Goal: Task Accomplishment & Management: Complete application form

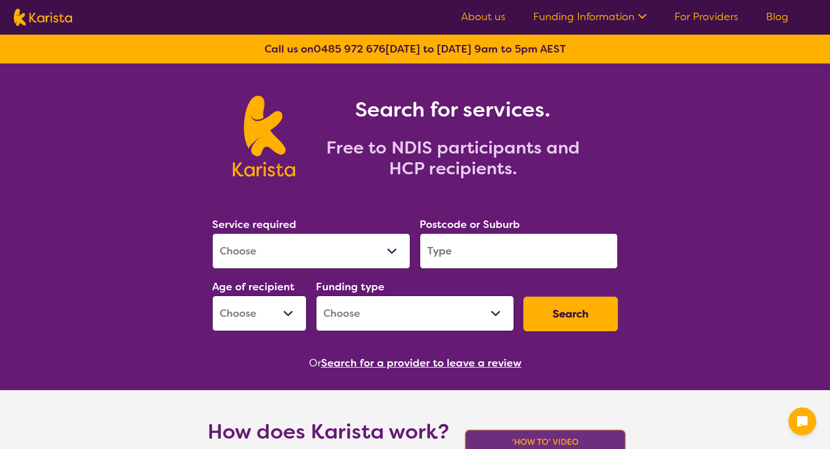
click at [354, 238] on select "Allied Health Assistant Assessment (ADHD or Autism) Behaviour support Counselli…" at bounding box center [311, 251] width 198 height 36
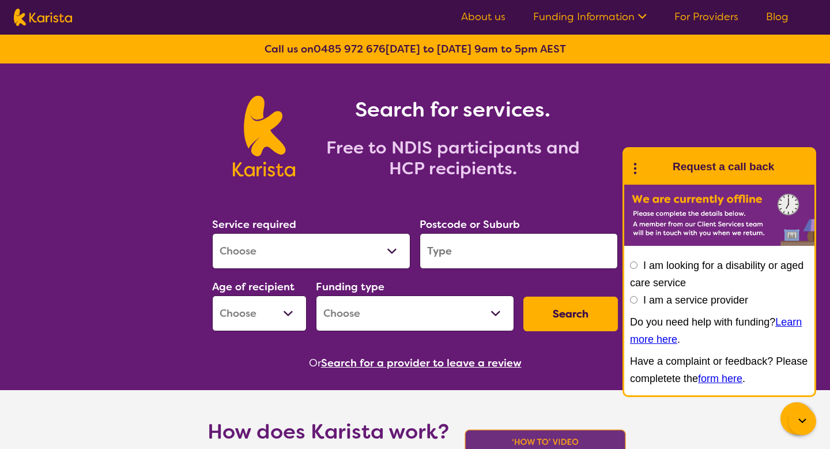
select select "Behaviour support"
select select "NDIS"
click at [450, 261] on input "search" at bounding box center [519, 251] width 198 height 36
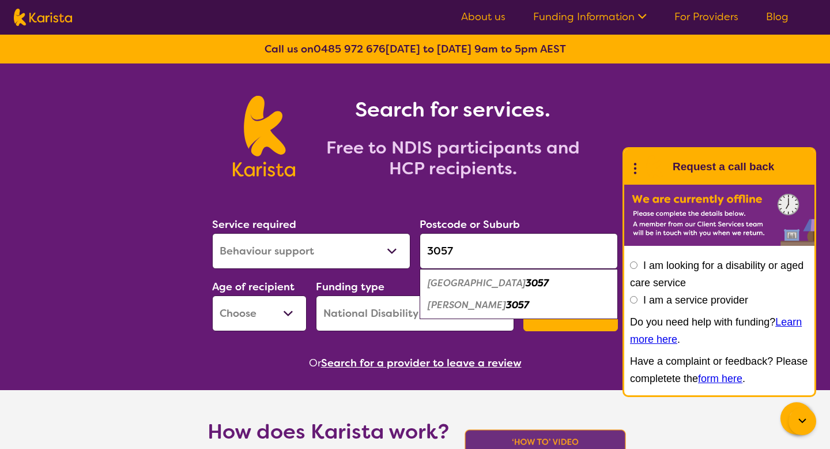
type input "3057"
click at [466, 287] on em "Brunswick East" at bounding box center [477, 283] width 98 height 12
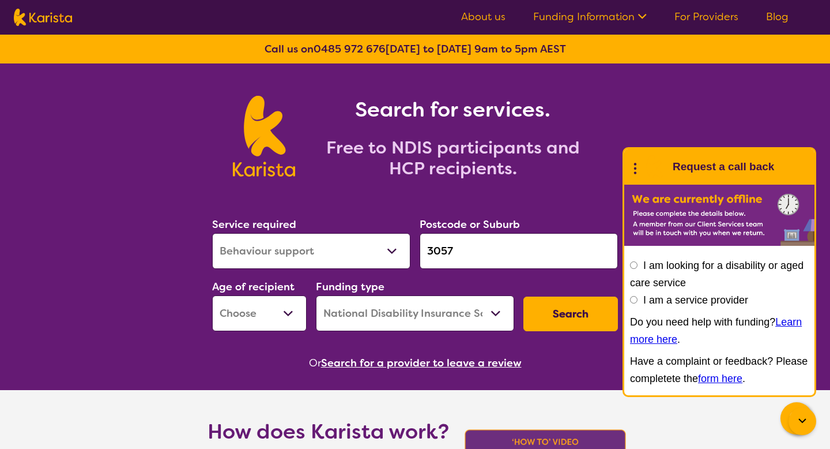
click at [275, 315] on select "Early Childhood - 0 to 9 Child - 10 to 11 Adolescent - 12 to 17 Adult - 18 to 6…" at bounding box center [259, 313] width 95 height 36
select select "EC"
click at [581, 310] on button "Search" at bounding box center [571, 313] width 95 height 35
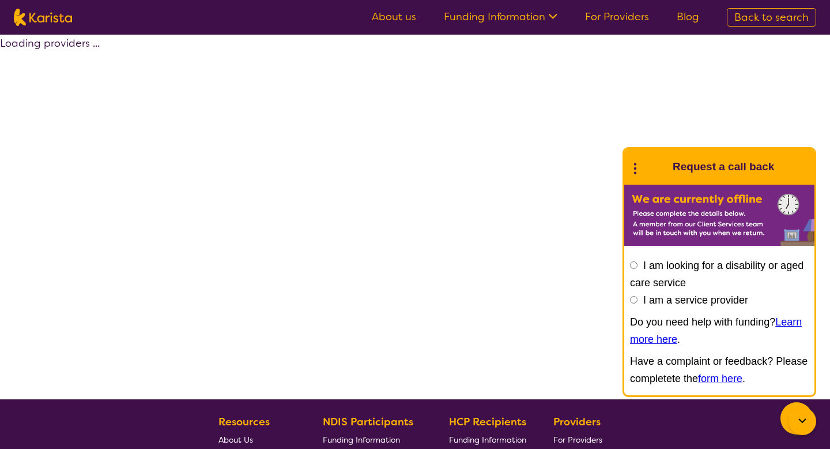
click at [800, 411] on div at bounding box center [803, 421] width 28 height 28
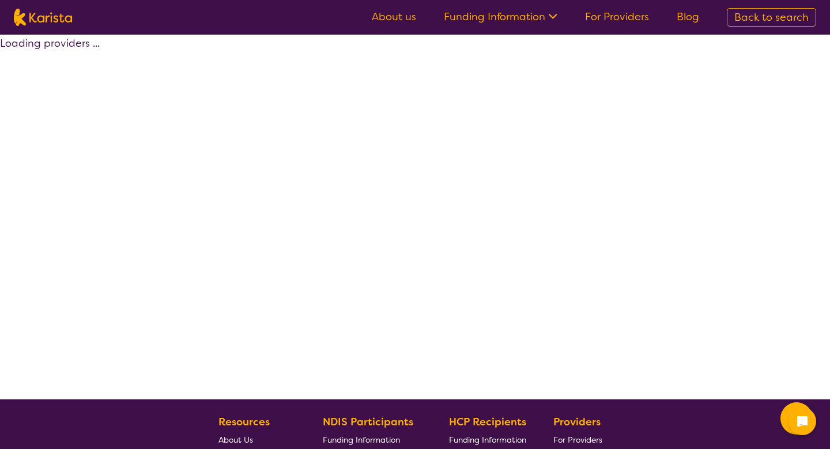
select select "by_score"
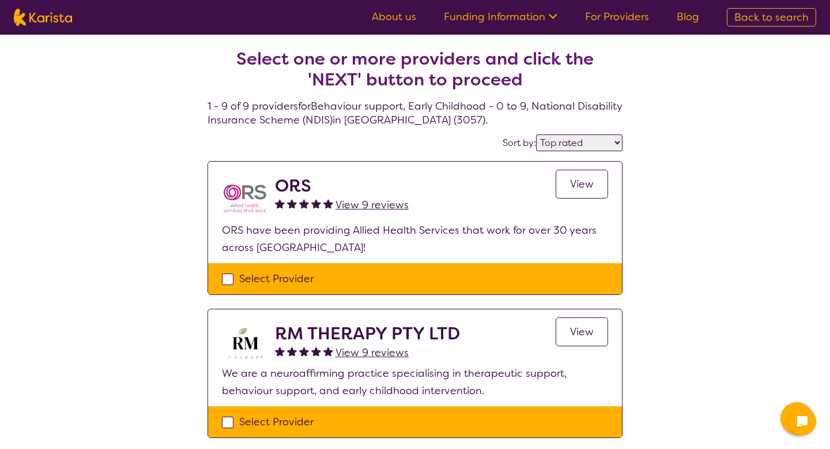
click at [356, 270] on div "Select Provider" at bounding box center [415, 278] width 386 height 17
checkbox input "true"
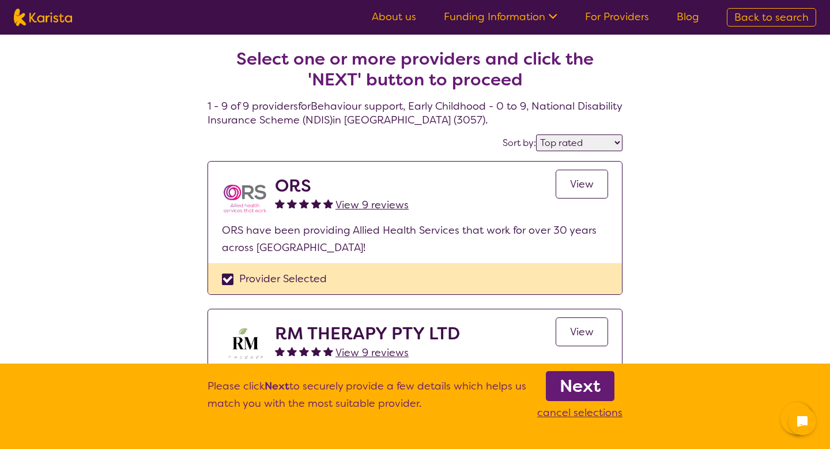
click at [555, 381] on link "Next" at bounding box center [580, 386] width 69 height 30
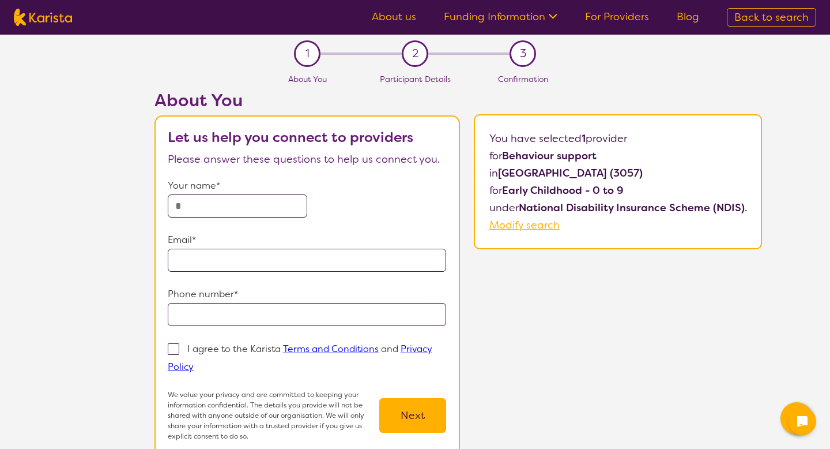
click at [263, 204] on input "text" at bounding box center [238, 205] width 140 height 23
type input "******"
type input "**********"
click at [212, 355] on label "I agree to the Karista Terms and Conditions and Privacy Policy" at bounding box center [300, 357] width 265 height 32
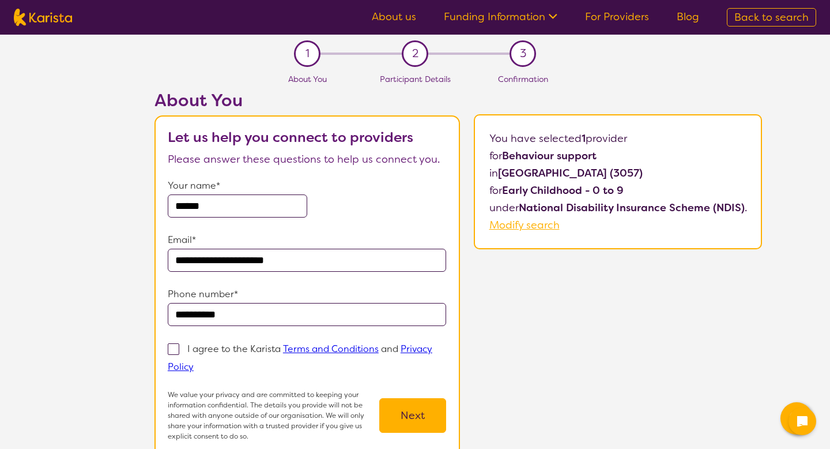
click at [201, 362] on input "I agree to the Karista Terms and Conditions and Privacy Policy" at bounding box center [197, 365] width 7 height 7
checkbox input "true"
click at [394, 417] on button "Next" at bounding box center [412, 415] width 67 height 35
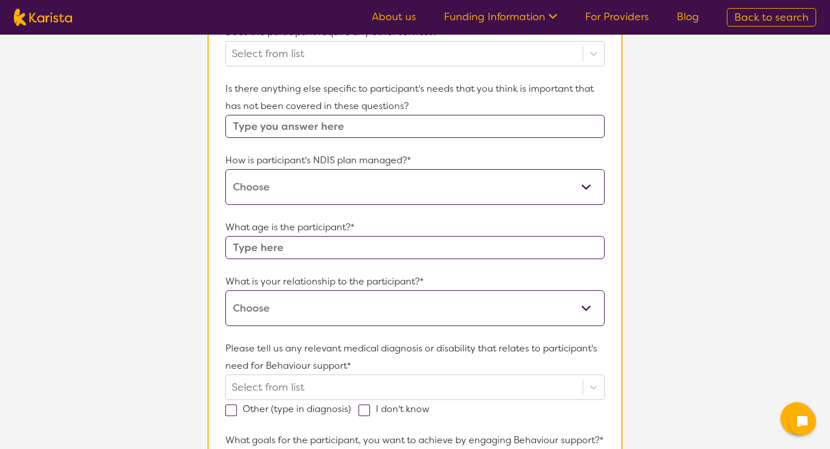
scroll to position [225, 0]
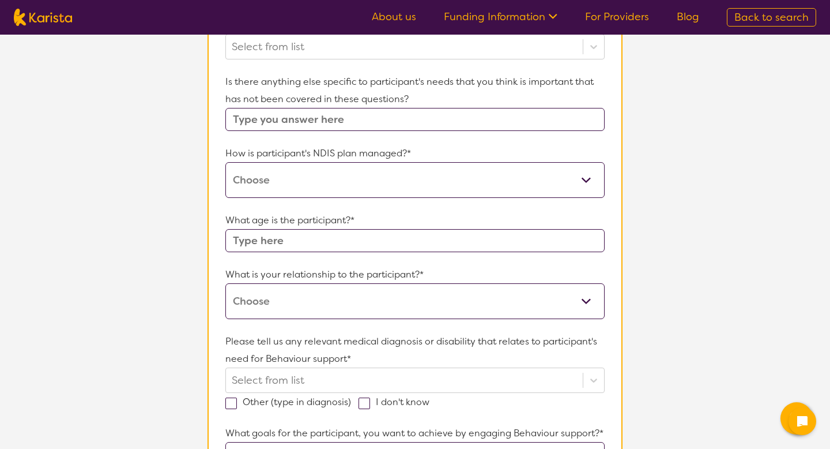
click at [274, 182] on select "Self-managed NDIS plan Managed by a registered plan management provider (not th…" at bounding box center [414, 180] width 379 height 36
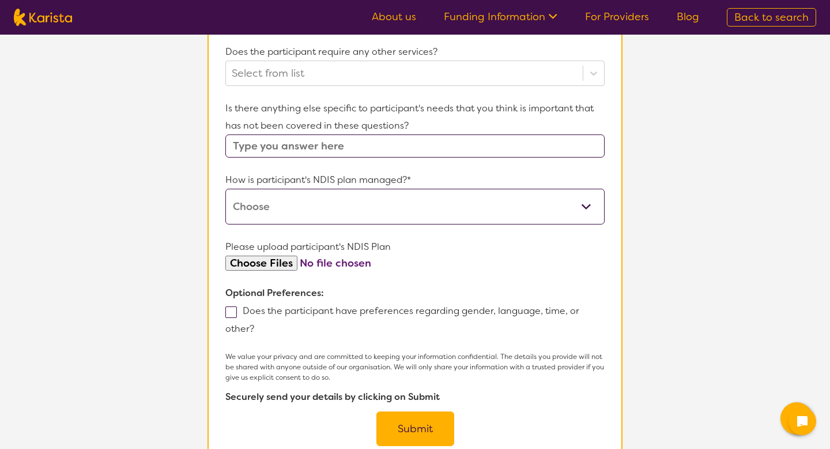
click at [296, 200] on select "Self-managed NDIS plan Managed by a registered plan management provider (not th…" at bounding box center [414, 207] width 379 height 36
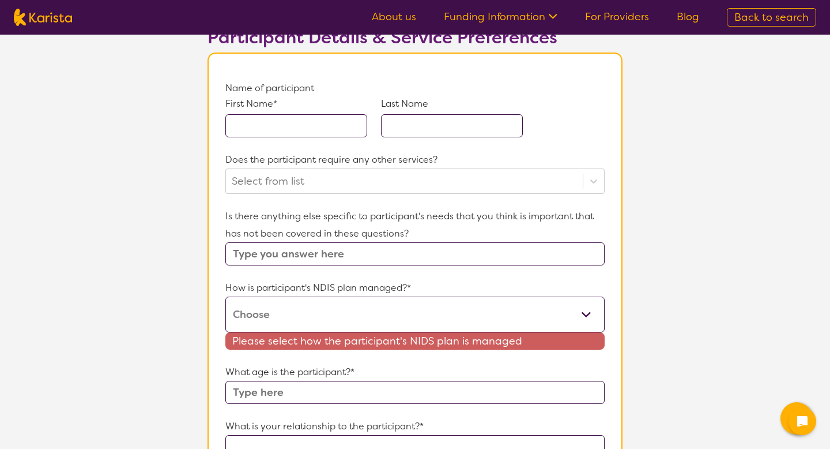
scroll to position [70, 0]
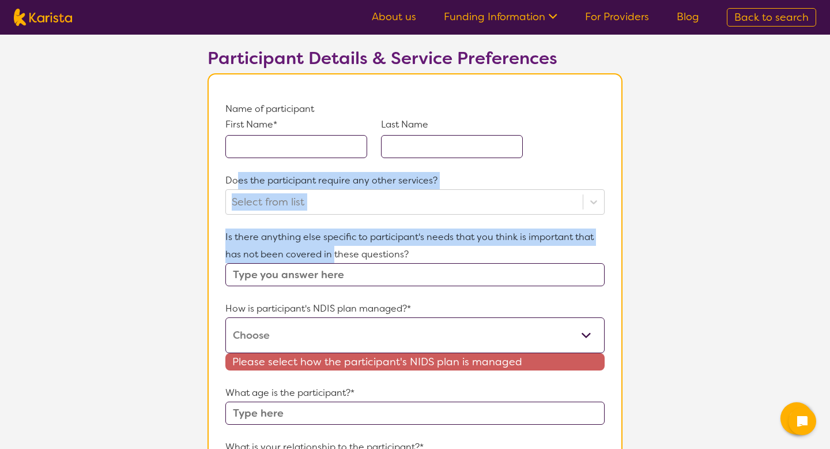
drag, startPoint x: 236, startPoint y: 180, endPoint x: 335, endPoint y: 261, distance: 127.4
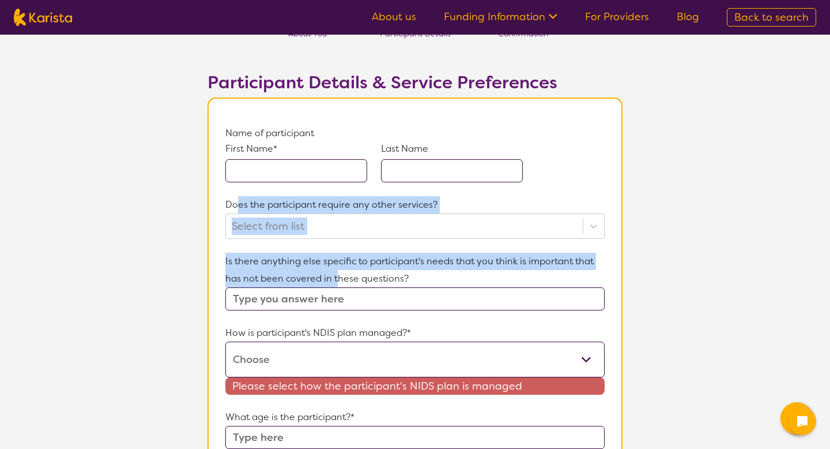
scroll to position [13, 0]
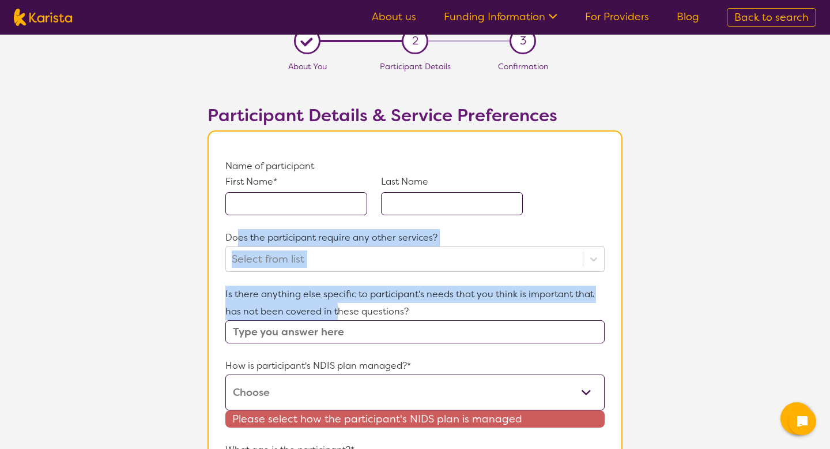
click at [394, 245] on p "Does the participant require any other services?" at bounding box center [414, 237] width 379 height 17
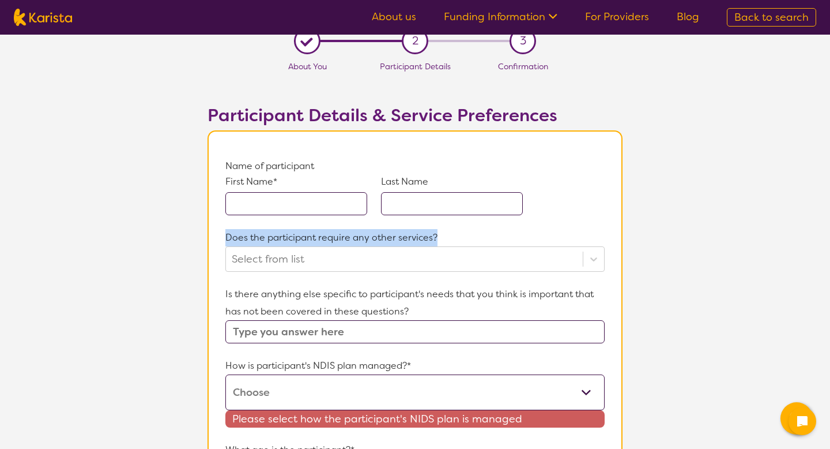
drag, startPoint x: 226, startPoint y: 236, endPoint x: 434, endPoint y: 239, distance: 208.2
click at [434, 239] on p "Does the participant require any other services?" at bounding box center [414, 237] width 379 height 17
copy p "Does the participant require any other services?"
